Goal: Information Seeking & Learning: Learn about a topic

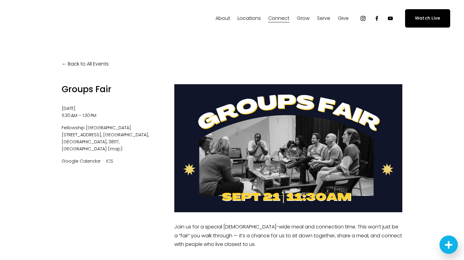
click at [75, 65] on link "Back to All Events" at bounding box center [85, 64] width 47 height 9
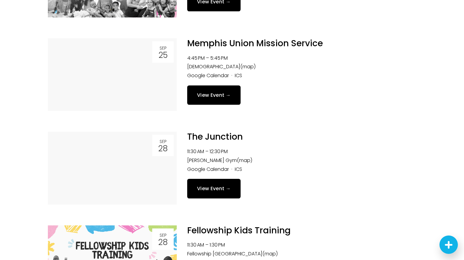
scroll to position [534, 0]
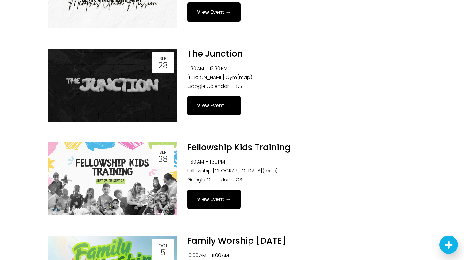
click at [212, 106] on link "View Event →" at bounding box center [213, 105] width 53 height 19
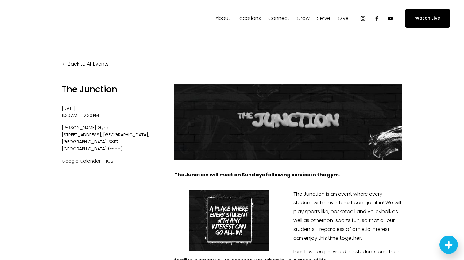
click at [73, 66] on link "Back to All Events" at bounding box center [85, 64] width 47 height 9
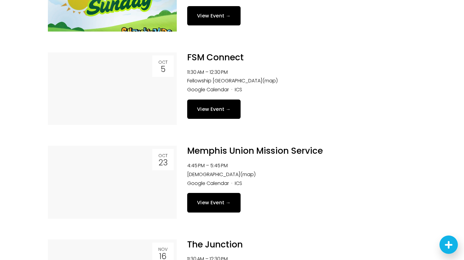
scroll to position [813, 0]
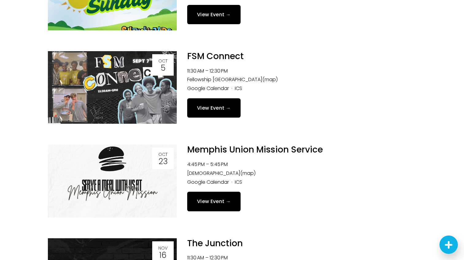
click at [218, 107] on link "View Event →" at bounding box center [213, 107] width 53 height 19
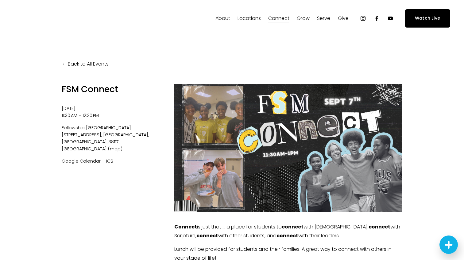
click at [75, 65] on link "Back to All Events" at bounding box center [85, 64] width 47 height 9
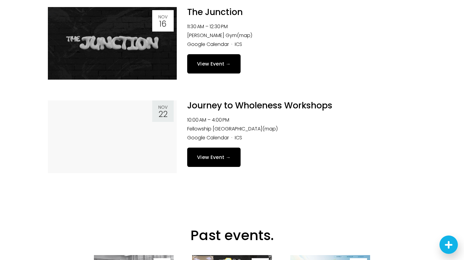
scroll to position [1045, 0]
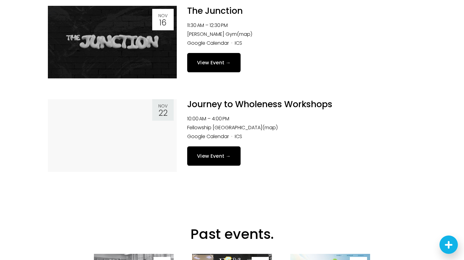
click at [133, 134] on link at bounding box center [112, 135] width 129 height 73
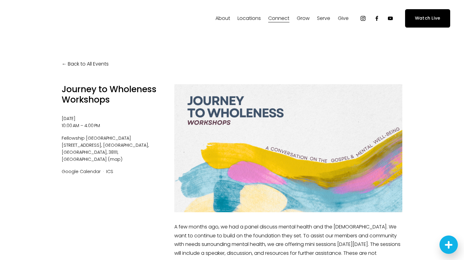
click at [282, 139] on div at bounding box center [288, 148] width 228 height 128
